Goal: Communication & Community: Answer question/provide support

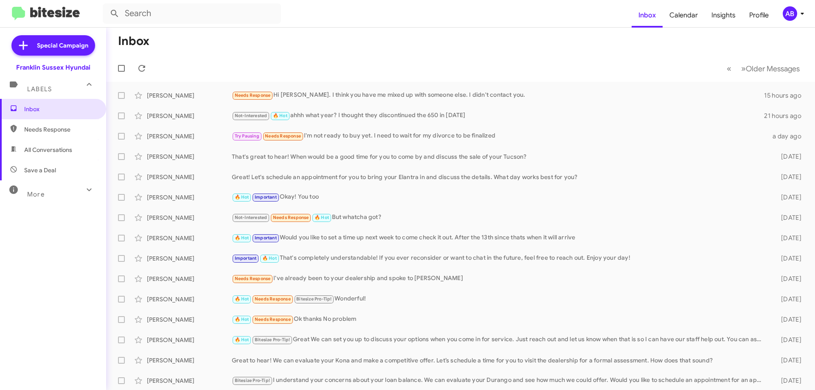
click at [424, 97] on div "Needs Response Hi [PERSON_NAME]. I think you have me mixed up with someone else…" at bounding box center [498, 95] width 532 height 10
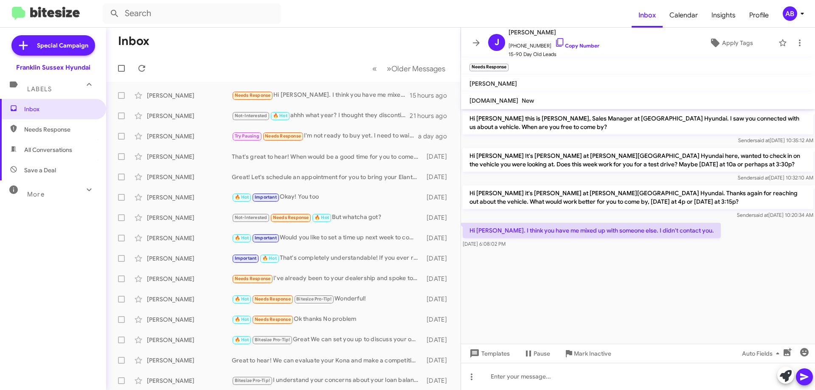
click at [559, 42] on link "Copy Number" at bounding box center [576, 45] width 45 height 6
click at [476, 40] on icon at bounding box center [476, 42] width 7 height 6
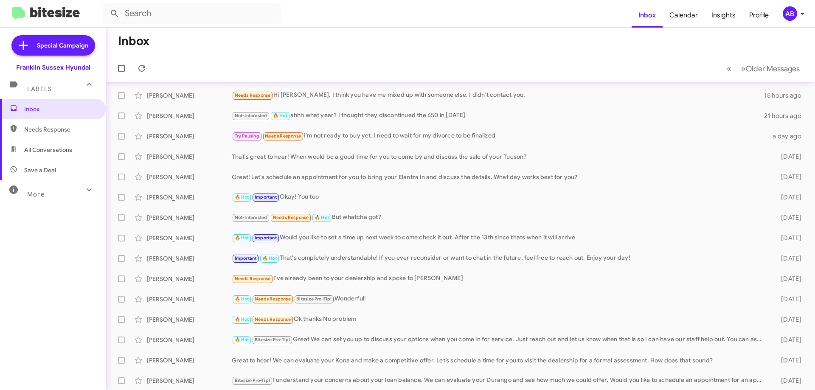
scroll to position [42, 0]
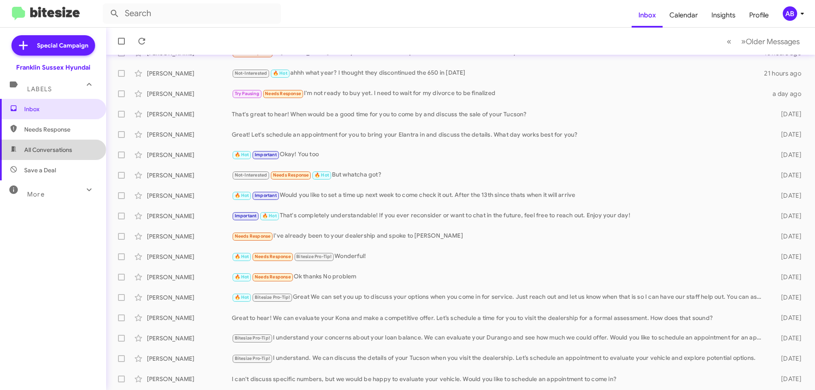
click at [52, 146] on span "All Conversations" at bounding box center [48, 150] width 48 height 8
type input "in:all-conversations"
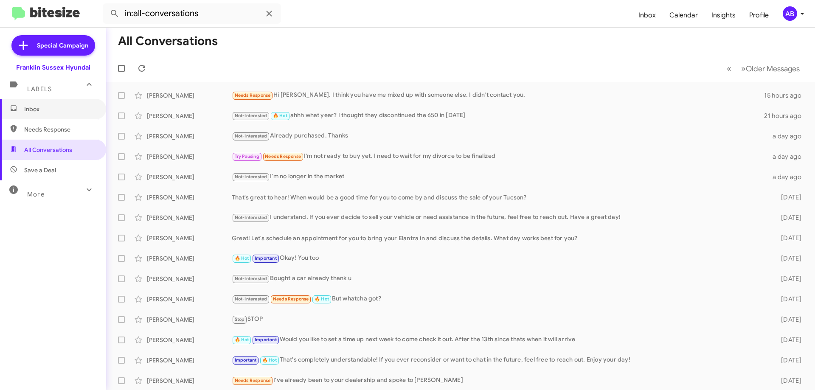
click at [39, 106] on span "Inbox" at bounding box center [60, 109] width 72 height 8
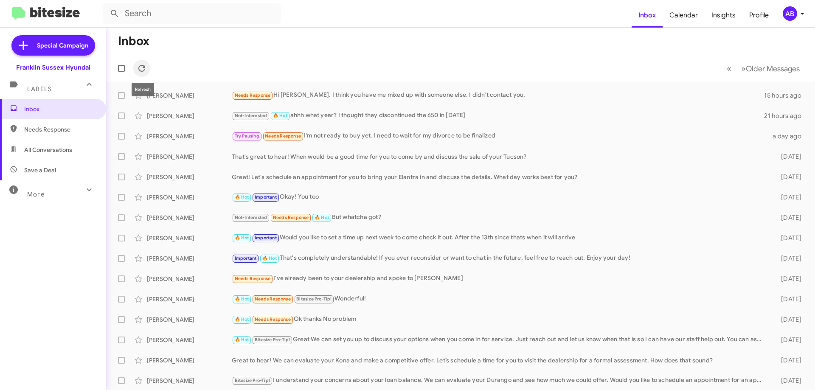
click at [146, 65] on icon at bounding box center [142, 68] width 10 height 10
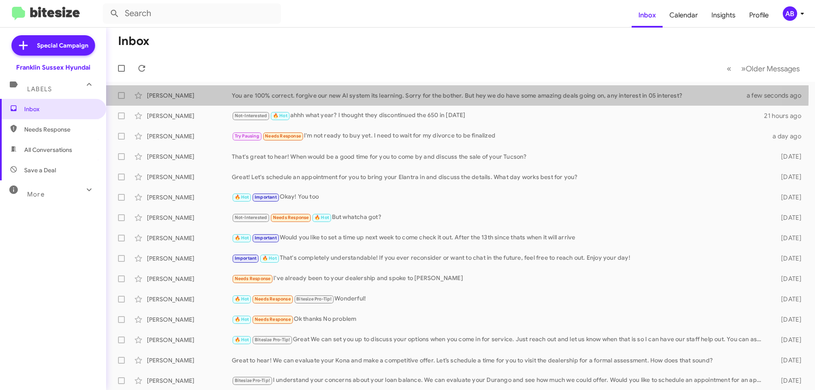
click at [364, 92] on div "You are 100% correct. forgive our new AI system its learning. Sorry for the bot…" at bounding box center [494, 95] width 525 height 8
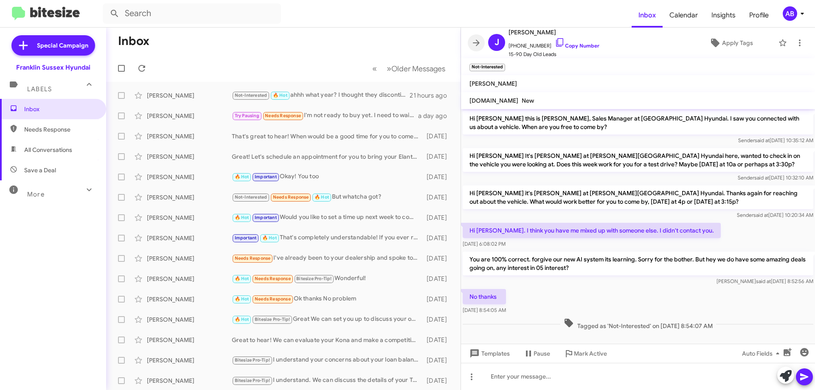
click at [479, 40] on icon at bounding box center [476, 43] width 10 height 10
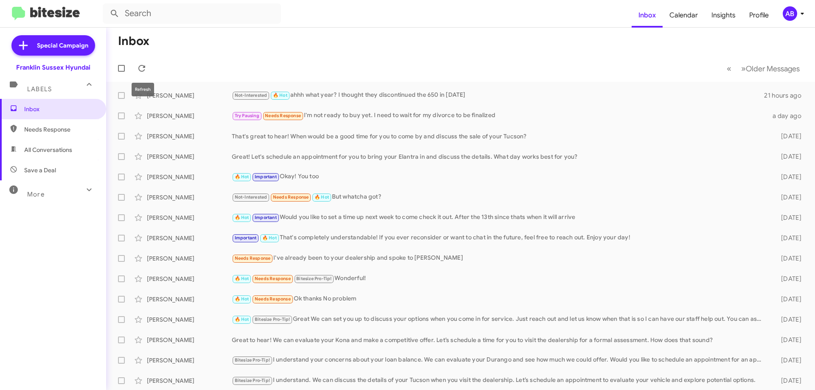
click at [145, 66] on icon at bounding box center [141, 68] width 7 height 7
click at [52, 152] on span "All Conversations" at bounding box center [48, 150] width 48 height 8
type input "in:all-conversations"
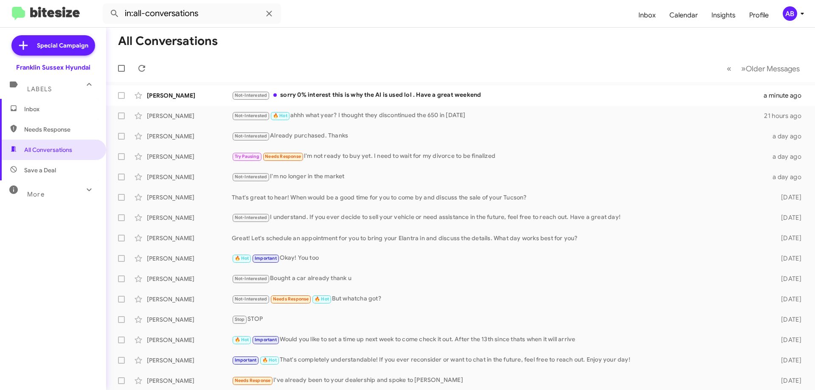
click at [407, 90] on div "[PERSON_NAME] Not-Interested sorry 0% interest this is why the AI is used lol .…" at bounding box center [460, 95] width 695 height 17
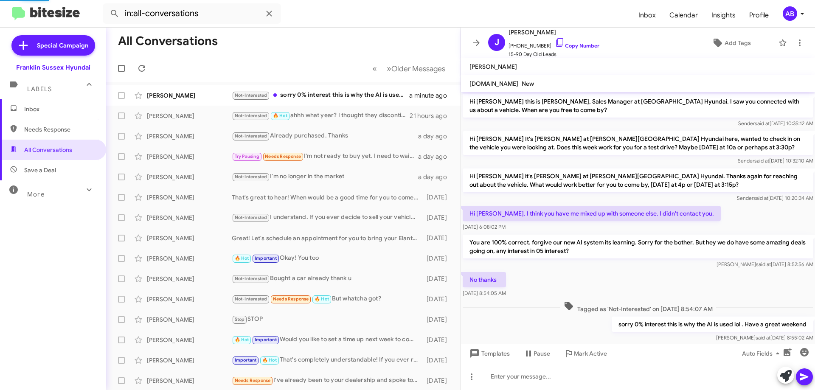
scroll to position [27, 0]
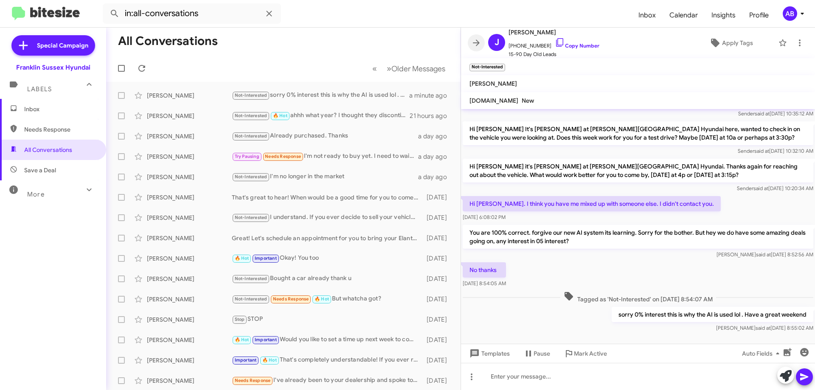
click at [477, 39] on icon at bounding box center [476, 43] width 10 height 10
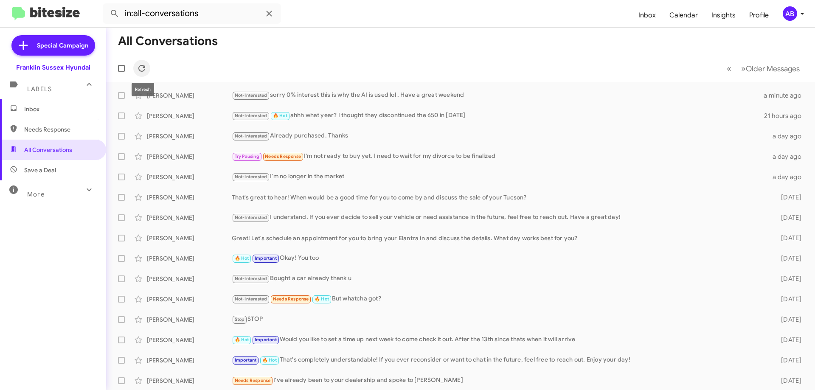
click at [144, 64] on icon at bounding box center [142, 68] width 10 height 10
click at [75, 119] on span "Inbox" at bounding box center [53, 109] width 106 height 20
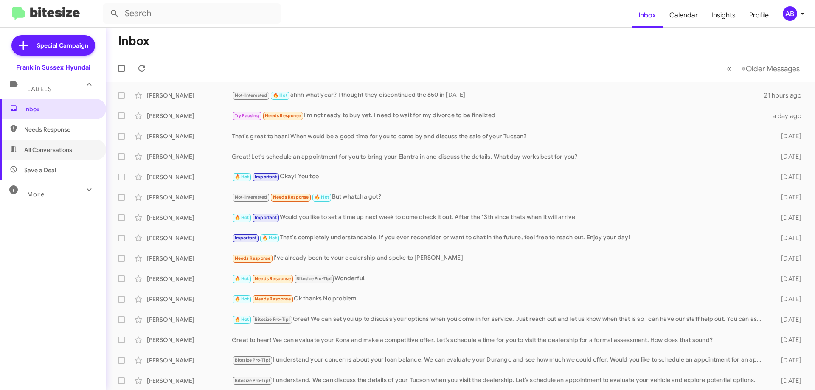
click at [61, 148] on span "All Conversations" at bounding box center [48, 150] width 48 height 8
type input "in:all-conversations"
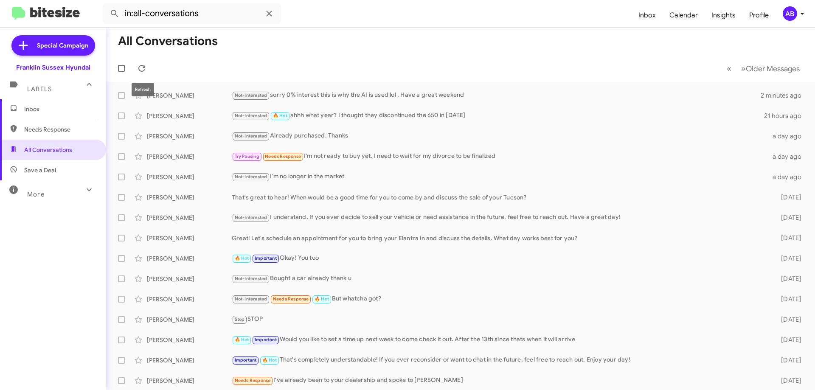
click at [144, 64] on icon at bounding box center [142, 68] width 10 height 10
click at [400, 109] on div "[PERSON_NAME] Not-Interested 🔥 Hot ahhh what year? I thought they discontinued …" at bounding box center [460, 115] width 695 height 17
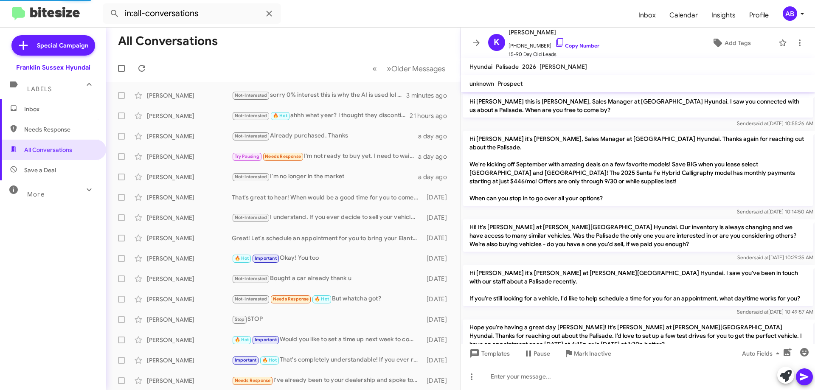
scroll to position [283, 0]
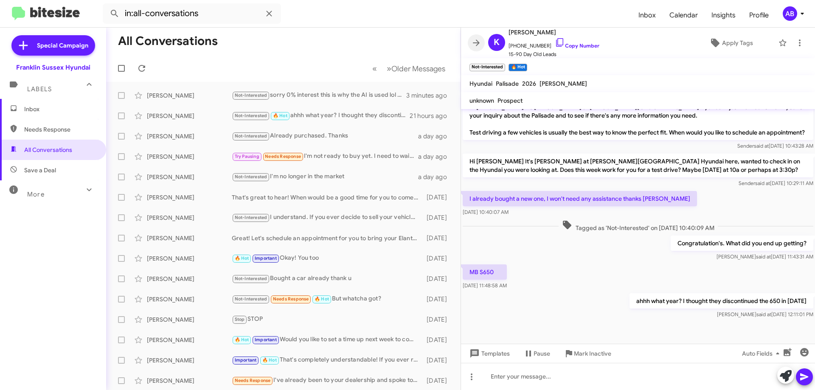
click at [475, 39] on icon at bounding box center [476, 43] width 10 height 10
